Goal: Task Accomplishment & Management: Use online tool/utility

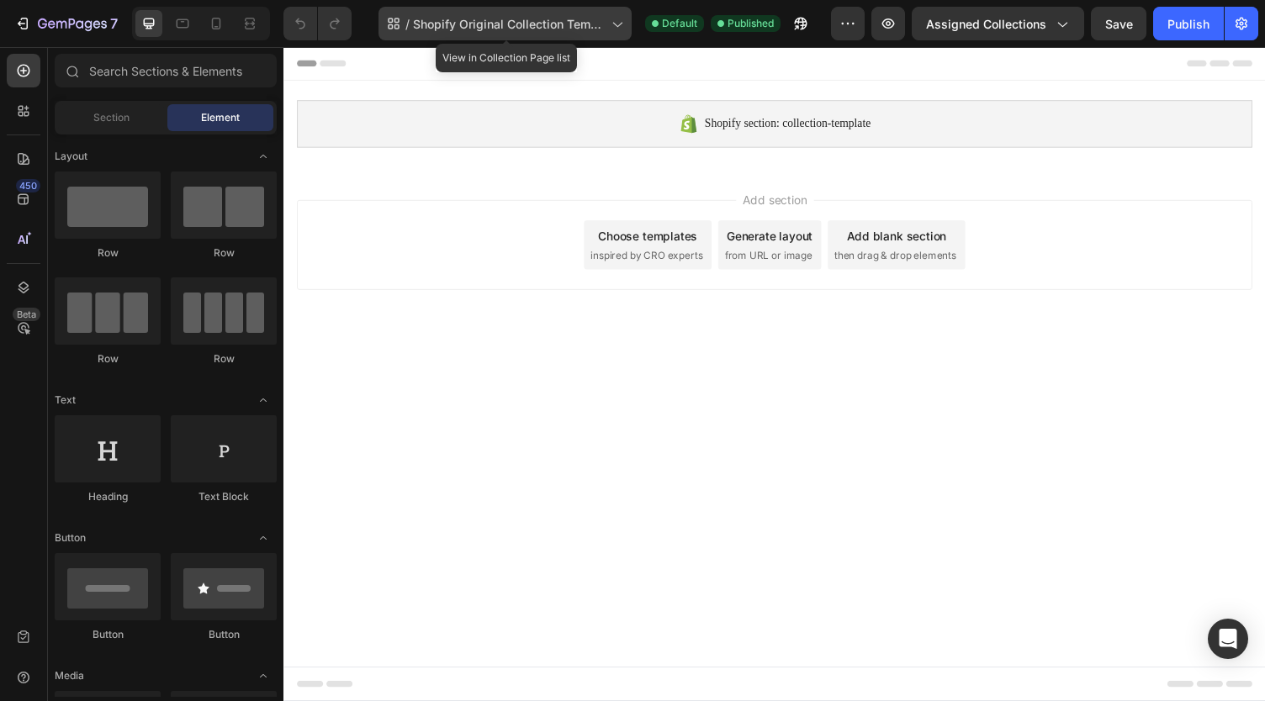
click at [554, 26] on span "Shopify Original Collection Template" at bounding box center [509, 24] width 192 height 18
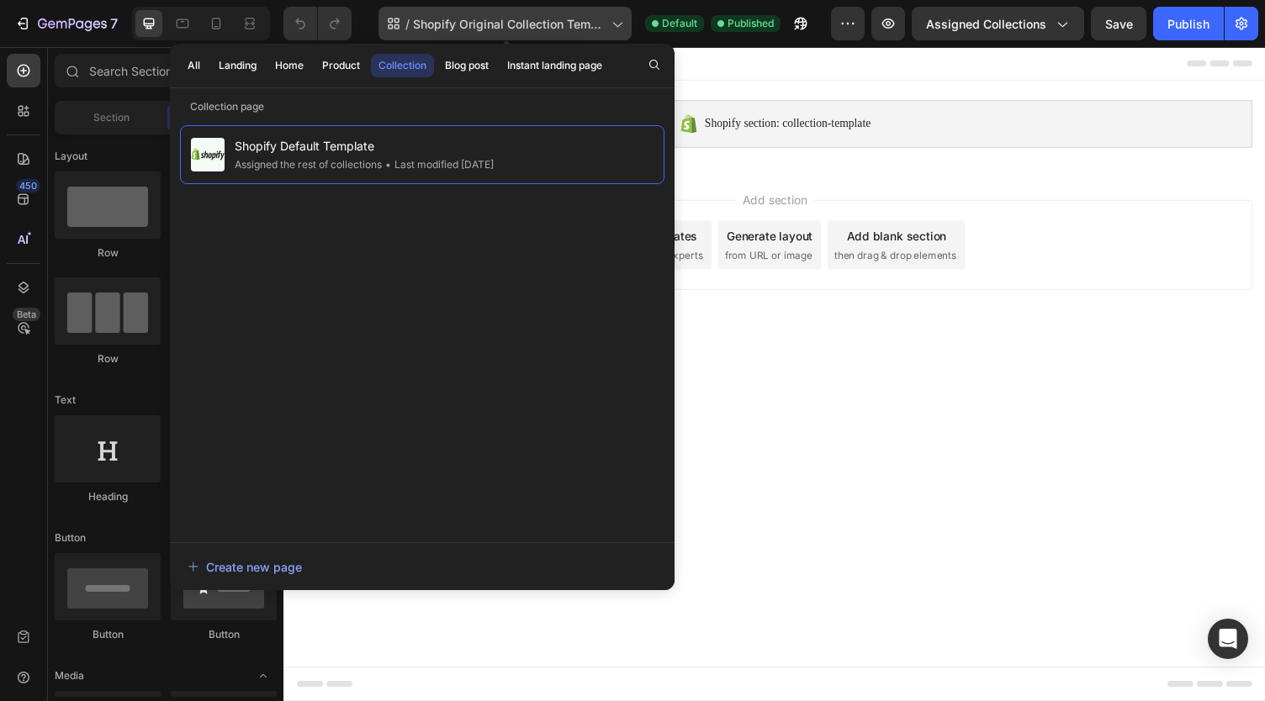
click at [554, 26] on span "Shopify Original Collection Template" at bounding box center [509, 24] width 192 height 18
